Goal: Task Accomplishment & Management: Complete application form

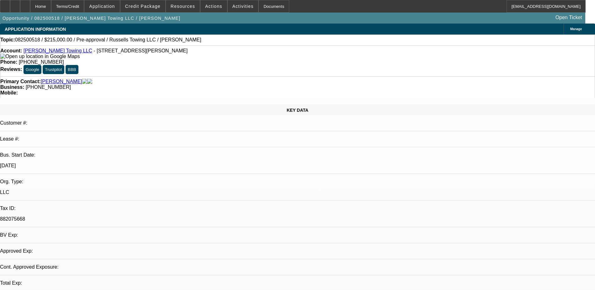
select select "0"
select select "2"
select select "0.1"
select select "4"
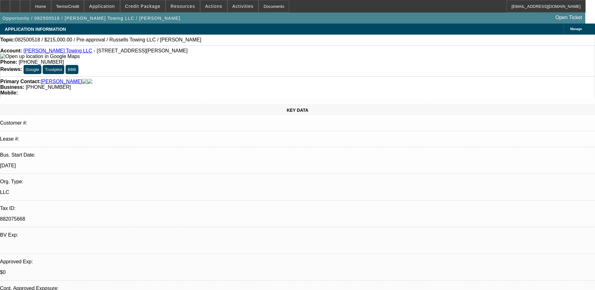
select select "0"
select select "2"
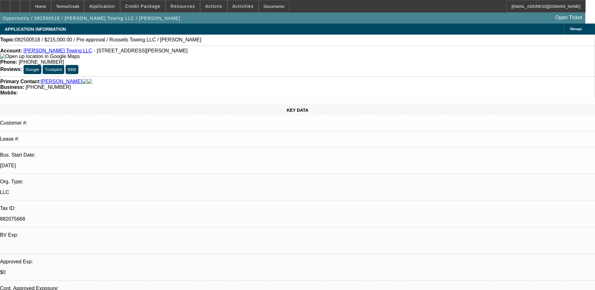
select select "0.1"
select select "4"
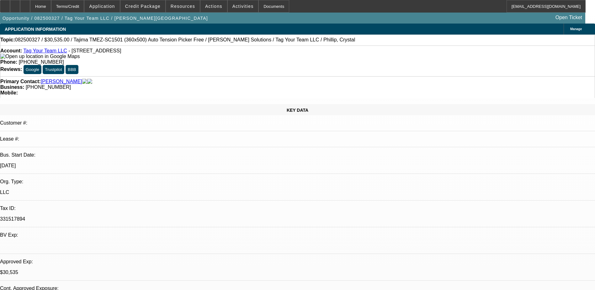
select select "0"
select select "2"
select select "0.1"
select select "4"
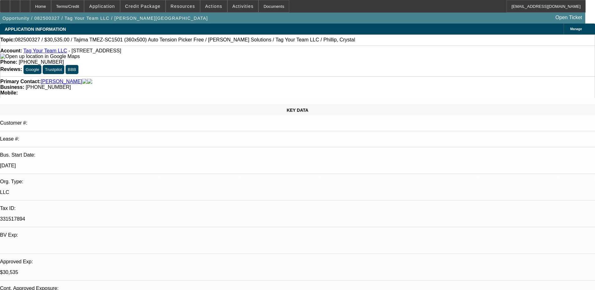
select select "0"
select select "2"
select select "0"
select select "6"
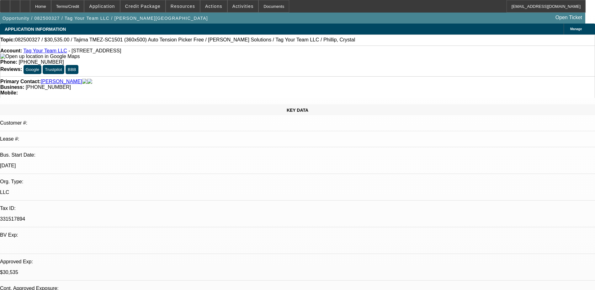
select select "0"
select select "2"
select select "0.1"
select select "4"
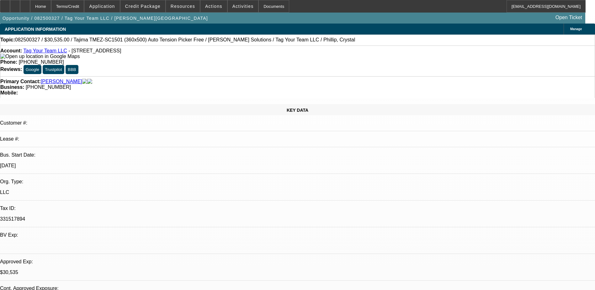
select select "0"
select select "2"
select select "0"
select select "6"
